Goal: Task Accomplishment & Management: Use online tool/utility

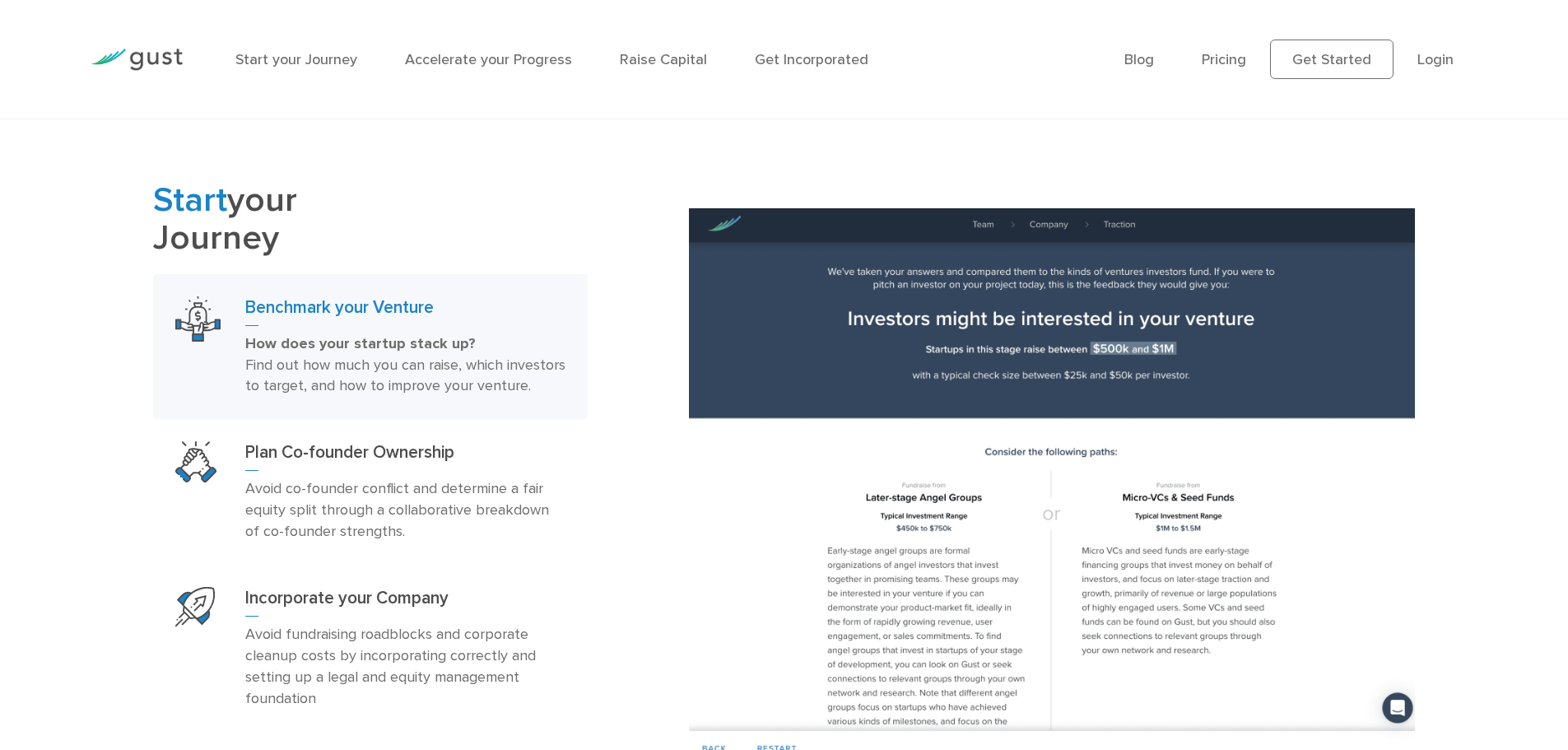
scroll to position [988, 0]
click at [147, 64] on img at bounding box center [137, 59] width 92 height 22
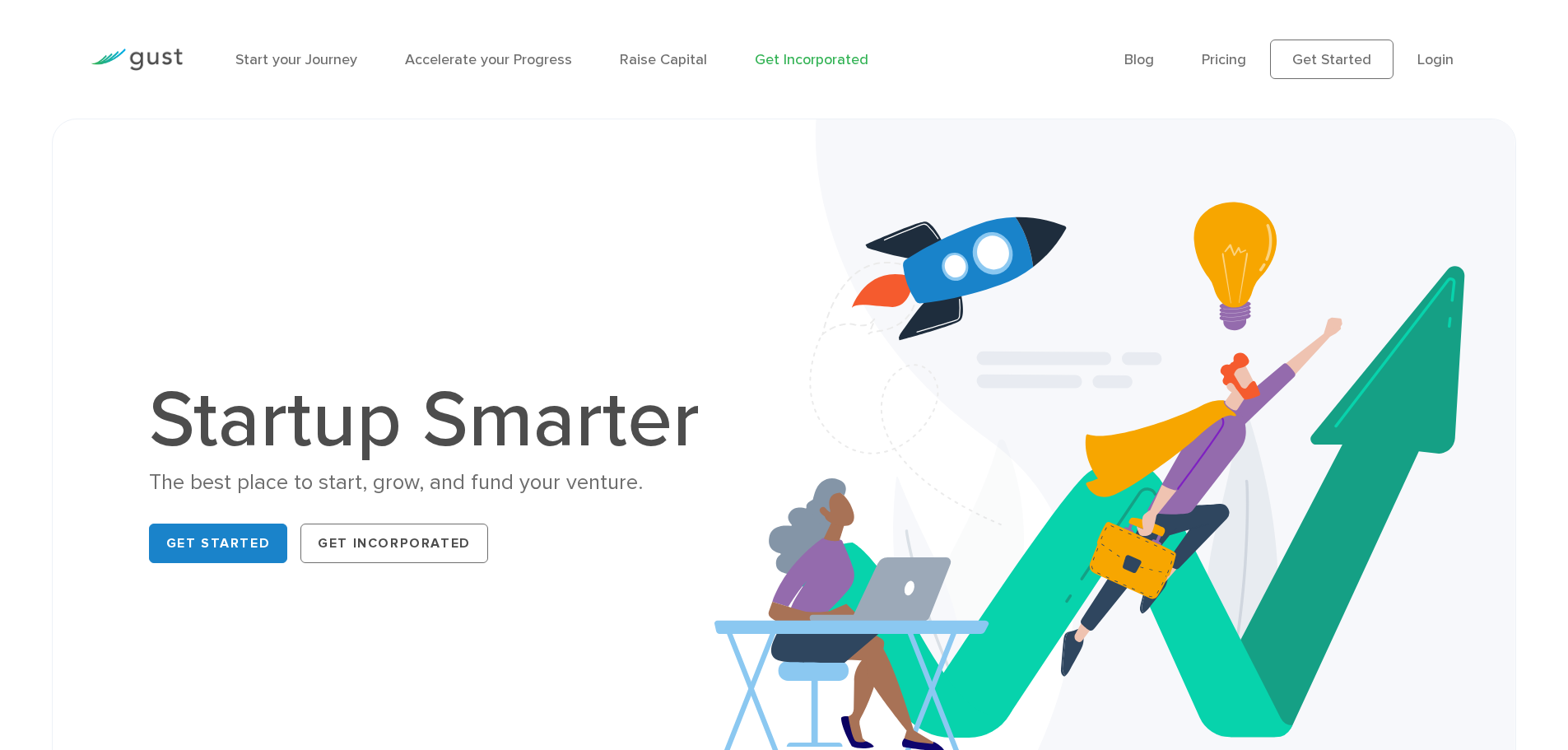
click at [794, 65] on link "Get Incorporated" at bounding box center [811, 60] width 113 height 17
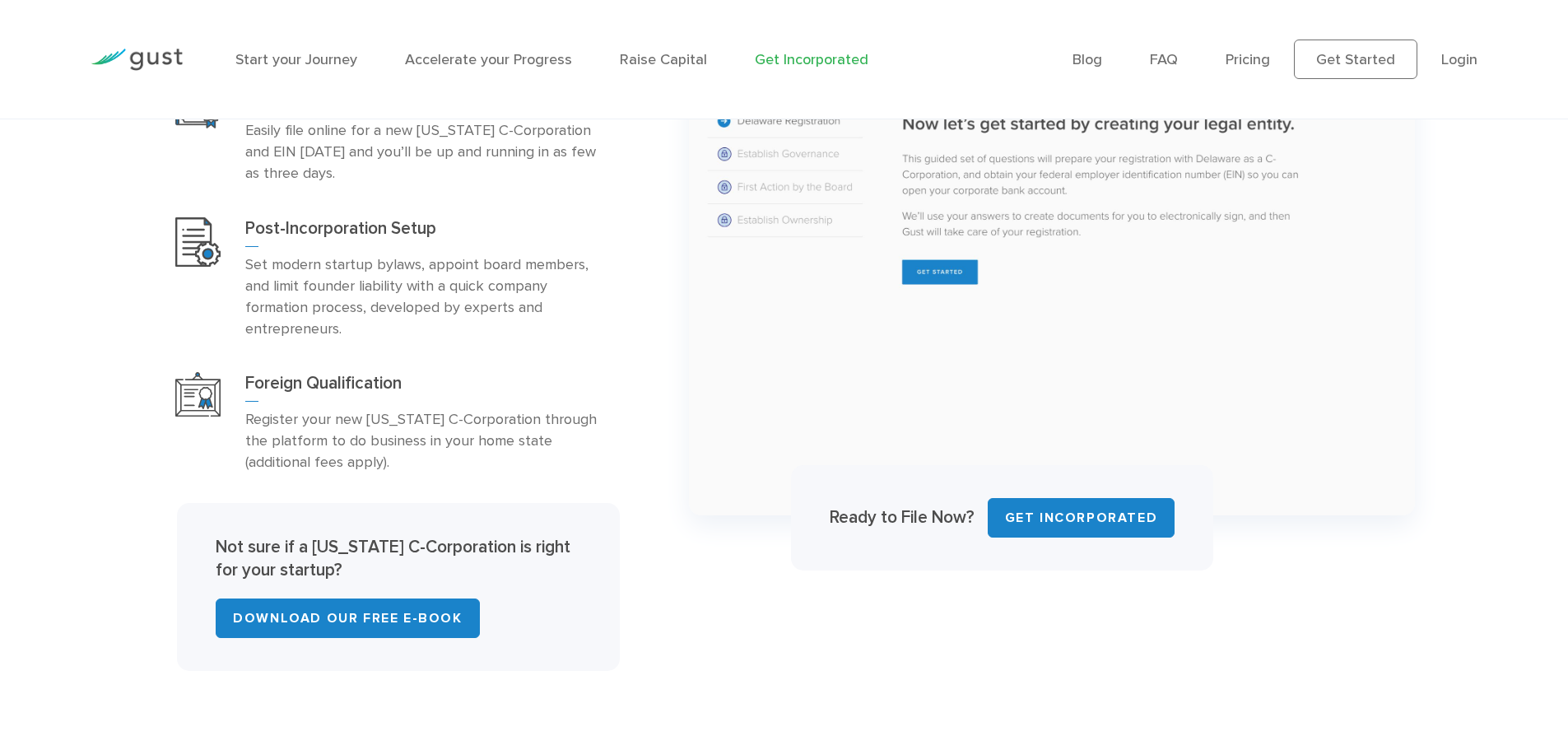
scroll to position [980, 0]
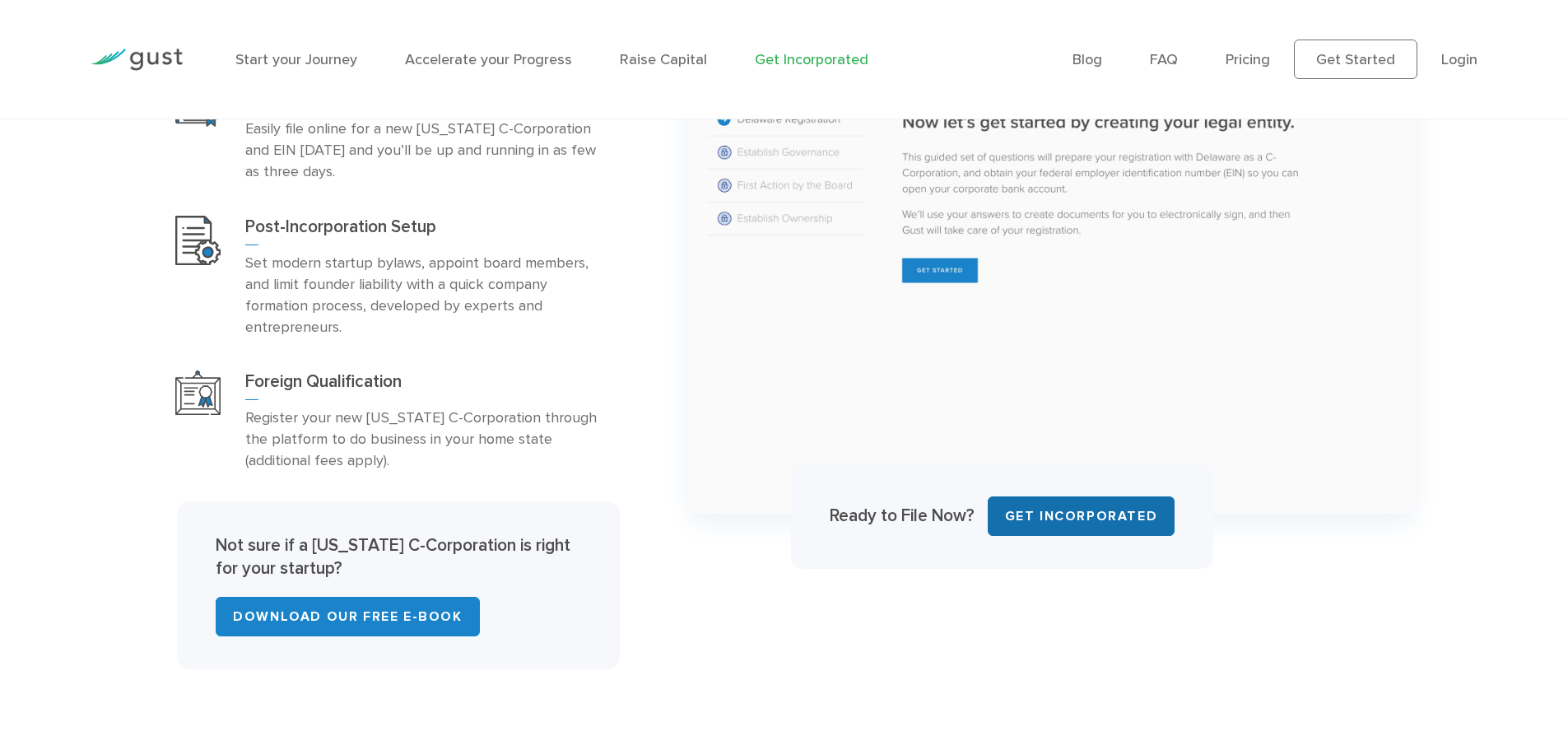
click at [1065, 509] on link "Get INCORPORATED" at bounding box center [1081, 515] width 187 height 39
